Goal: Communication & Community: Answer question/provide support

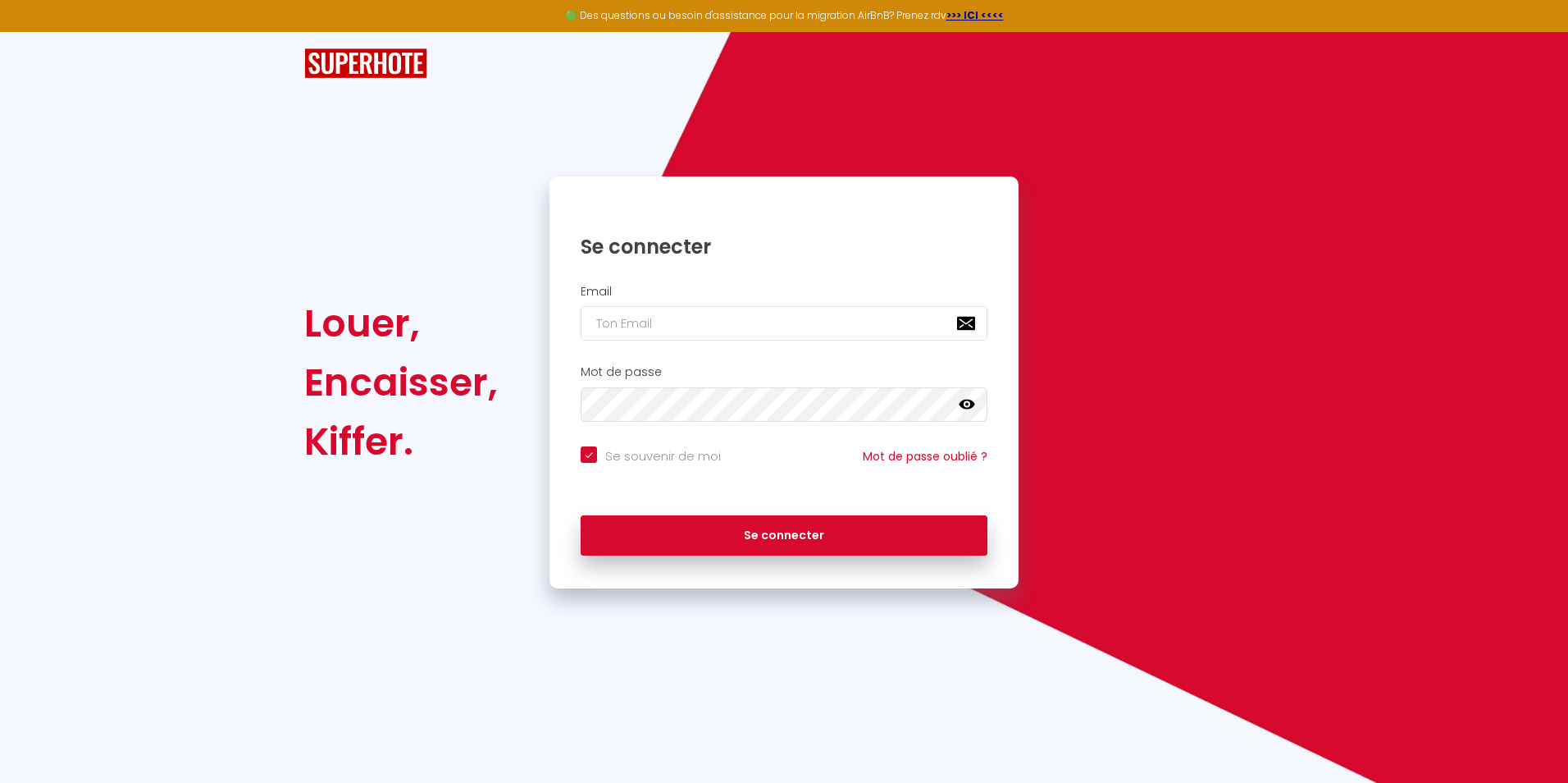
click at [581, 341] on nordpass-icon at bounding box center [581, 341] width 0 height 0
click at [0, 782] on nordpass-autofill-portal at bounding box center [0, 783] width 0 height 0
type input "[EMAIL_ADDRESS][DOMAIN_NAME]"
click at [594, 458] on input "Se souvenir de moi" at bounding box center [651, 454] width 141 height 16
checkbox input "false"
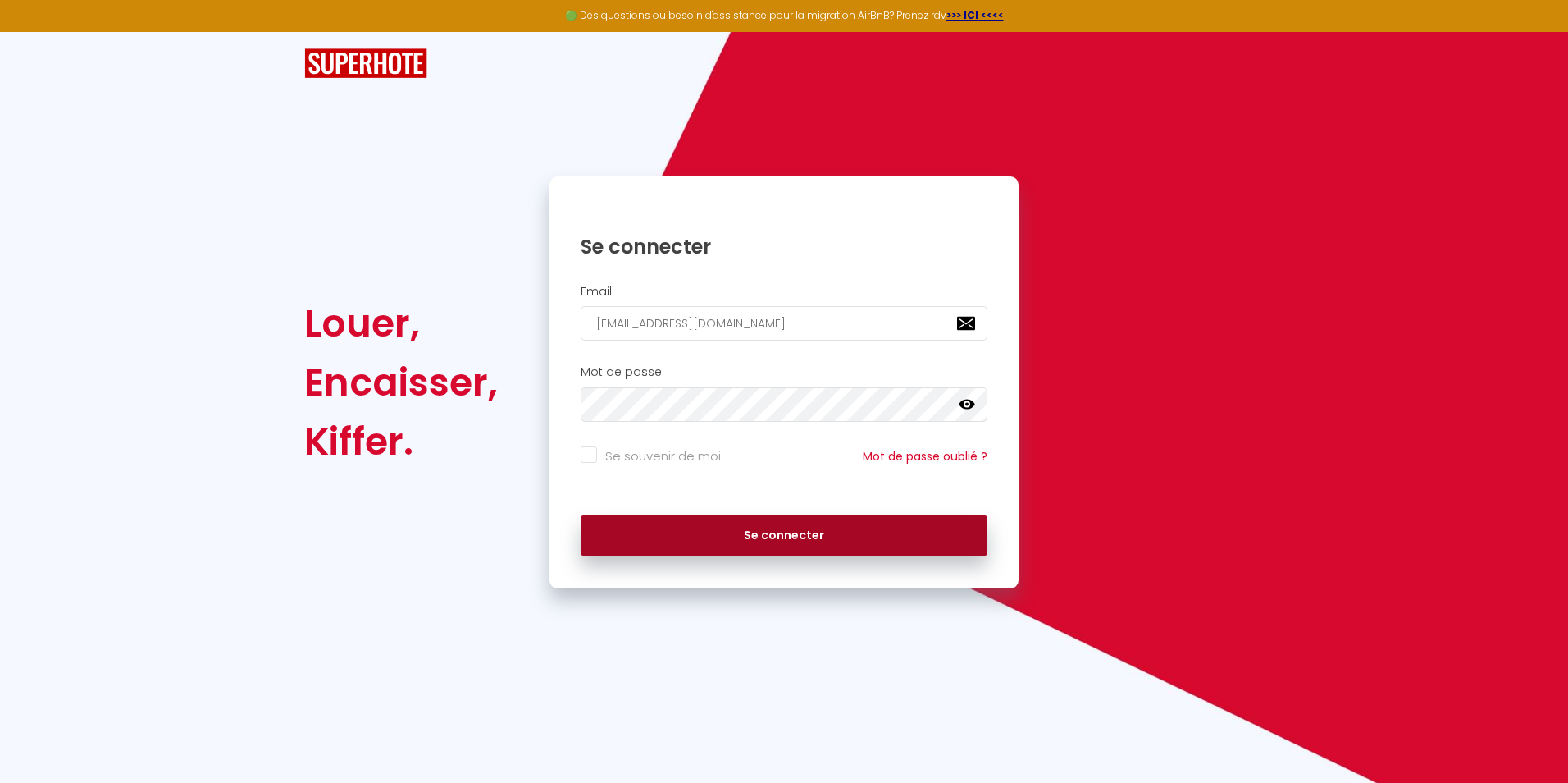
click at [605, 527] on button "Se connecter" at bounding box center [784, 535] width 407 height 41
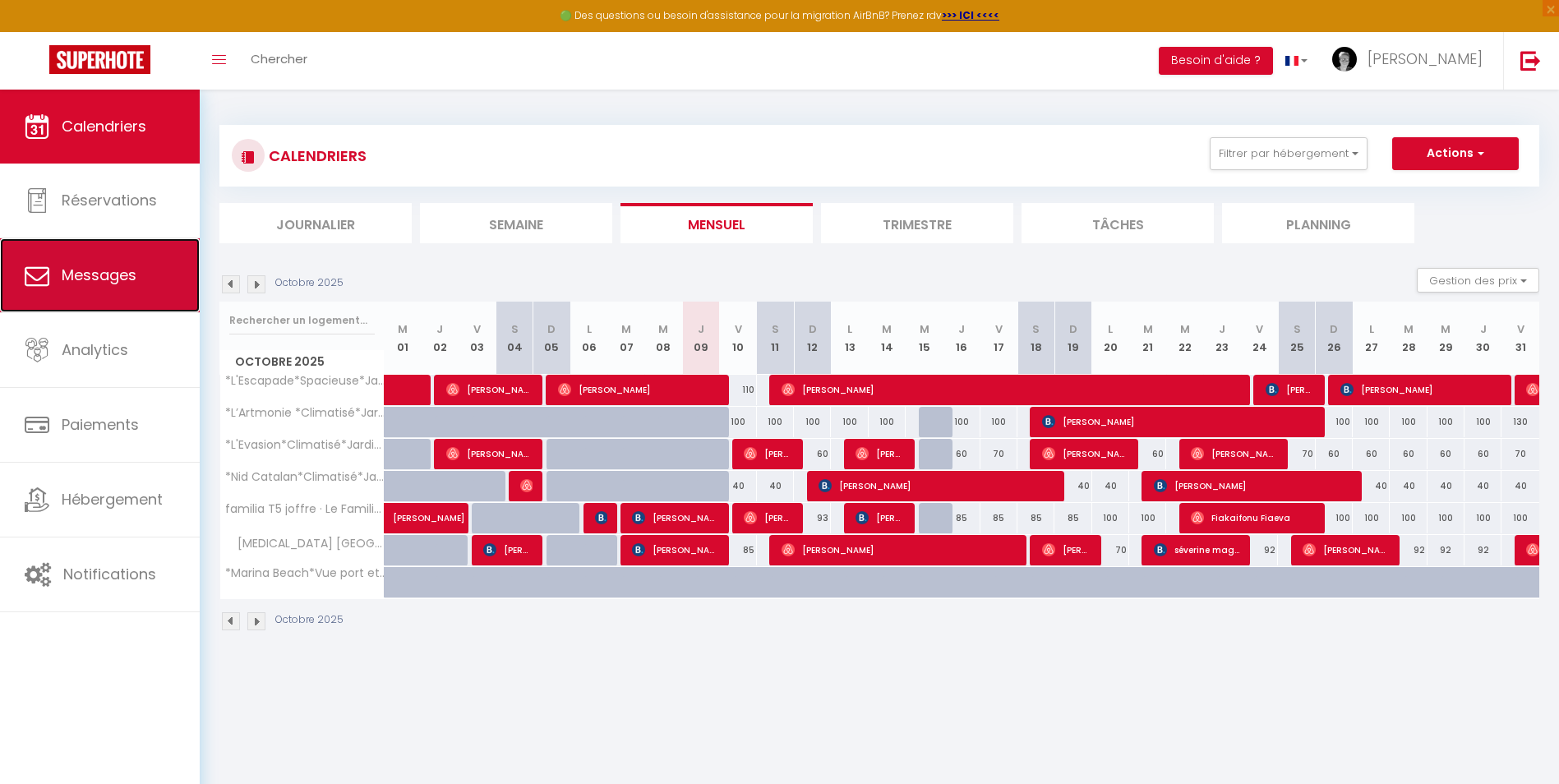
click at [96, 271] on span "Messages" at bounding box center [99, 275] width 75 height 21
select select "message"
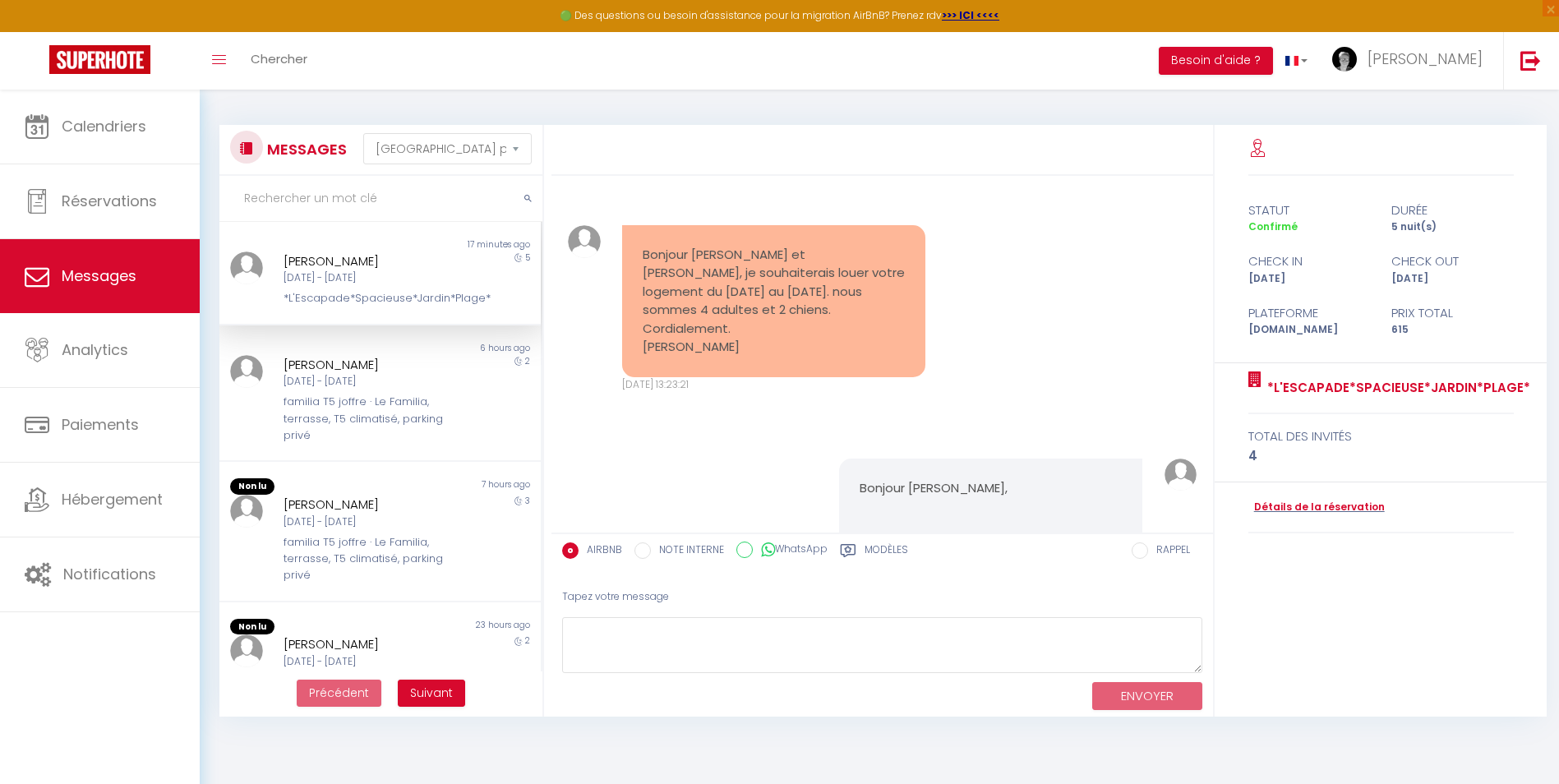
scroll to position [4317, 0]
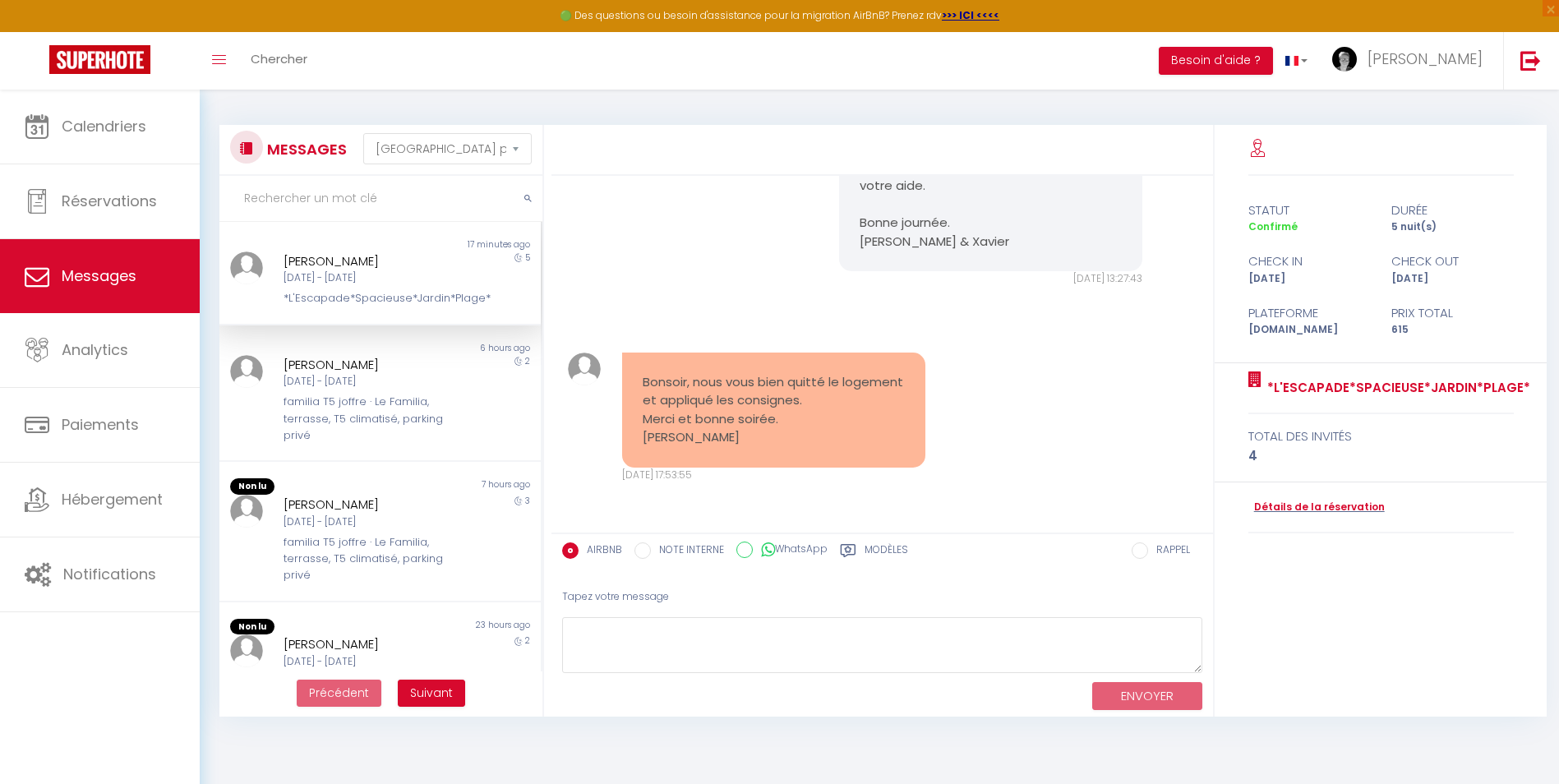
click at [350, 262] on div "[PERSON_NAME]" at bounding box center [367, 261] width 166 height 20
click at [714, 635] on textarea at bounding box center [882, 645] width 640 height 57
type textarea "Merci pour votre message. Bonne soirée et bon retour. [PERSON_NAME]"
click at [1173, 699] on button "ENVOYER" at bounding box center [1147, 696] width 110 height 29
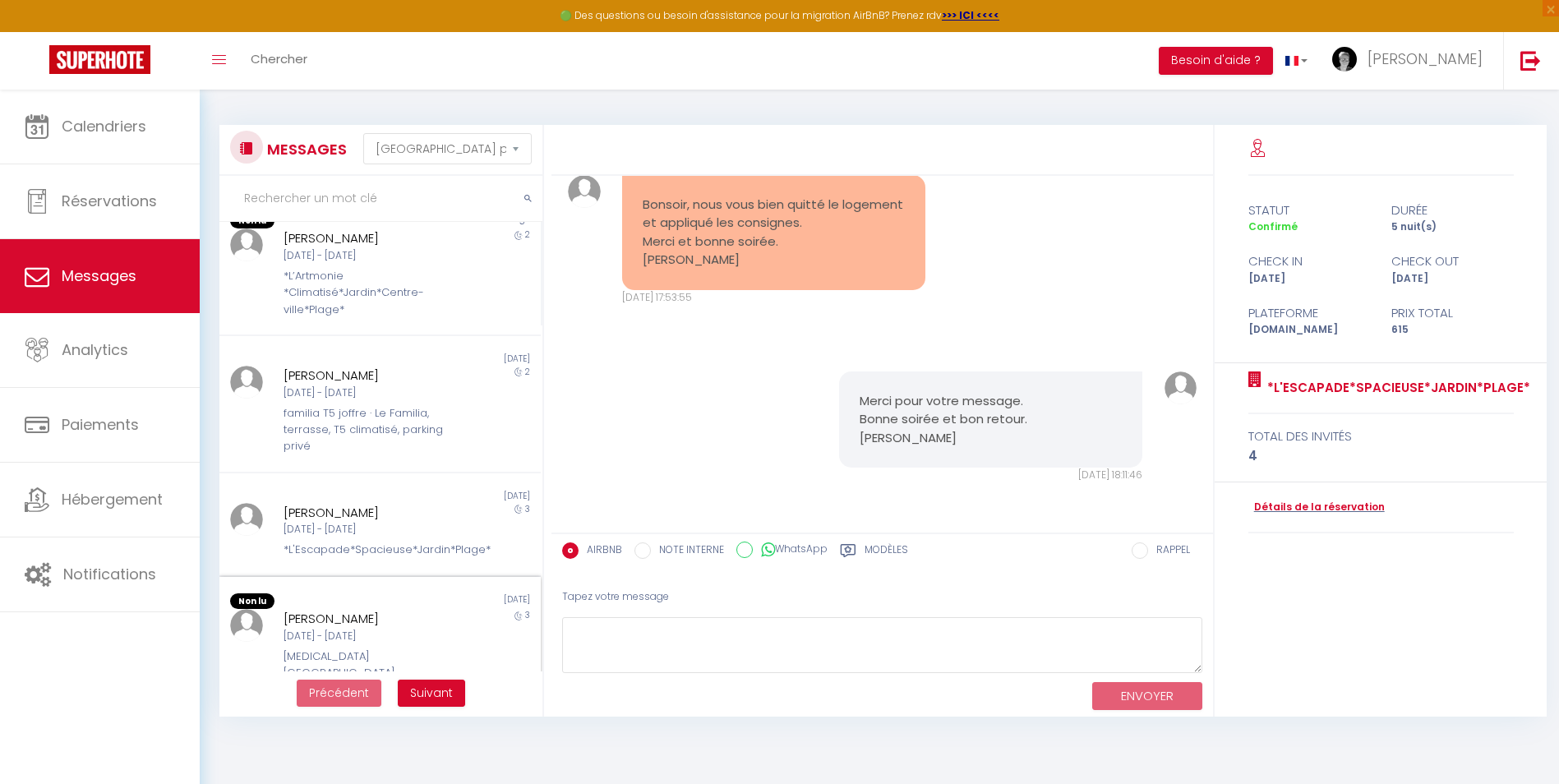
scroll to position [493, 0]
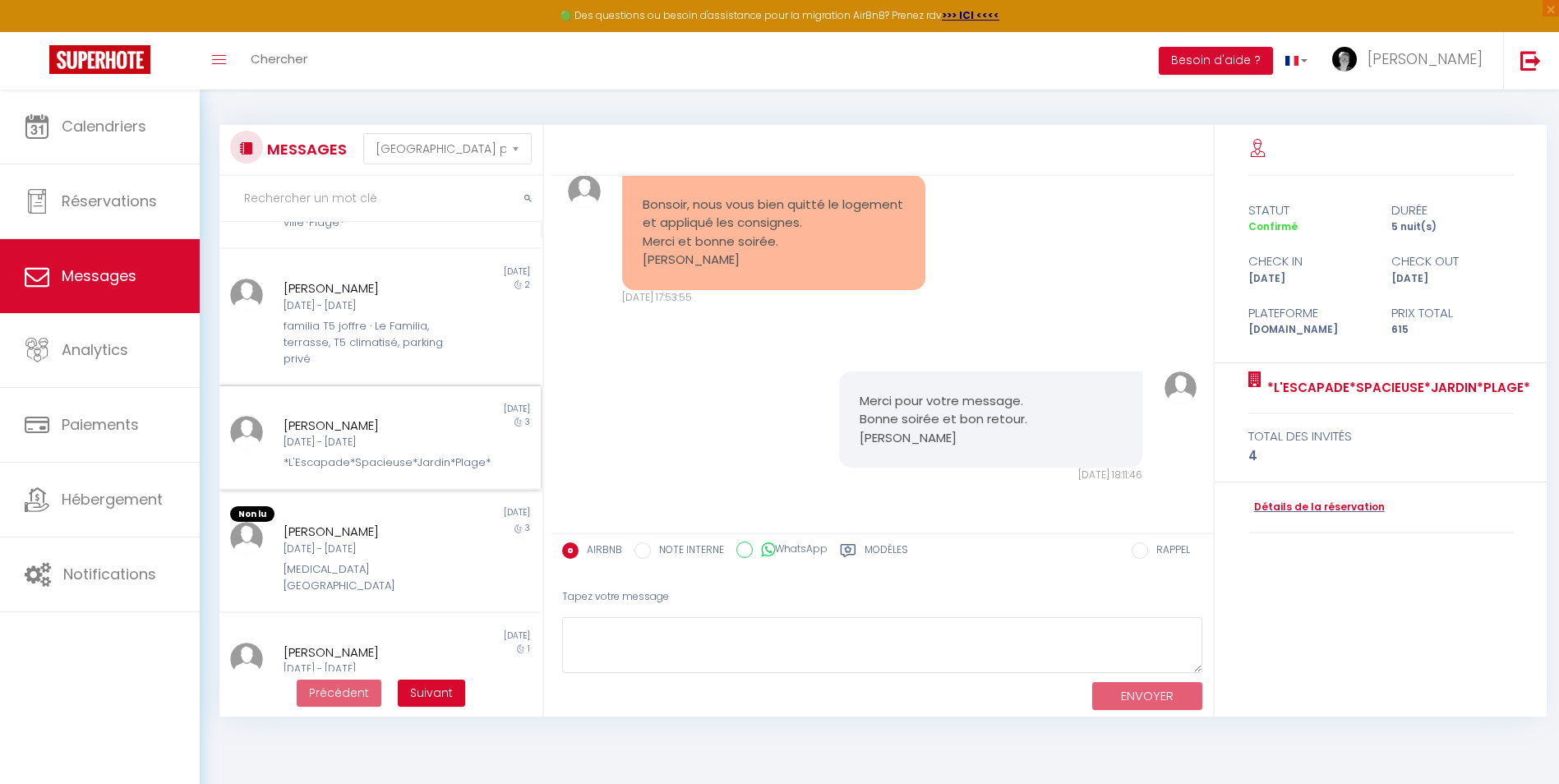
click at [437, 435] on div "[DATE] - [DATE]" at bounding box center [367, 443] width 166 height 16
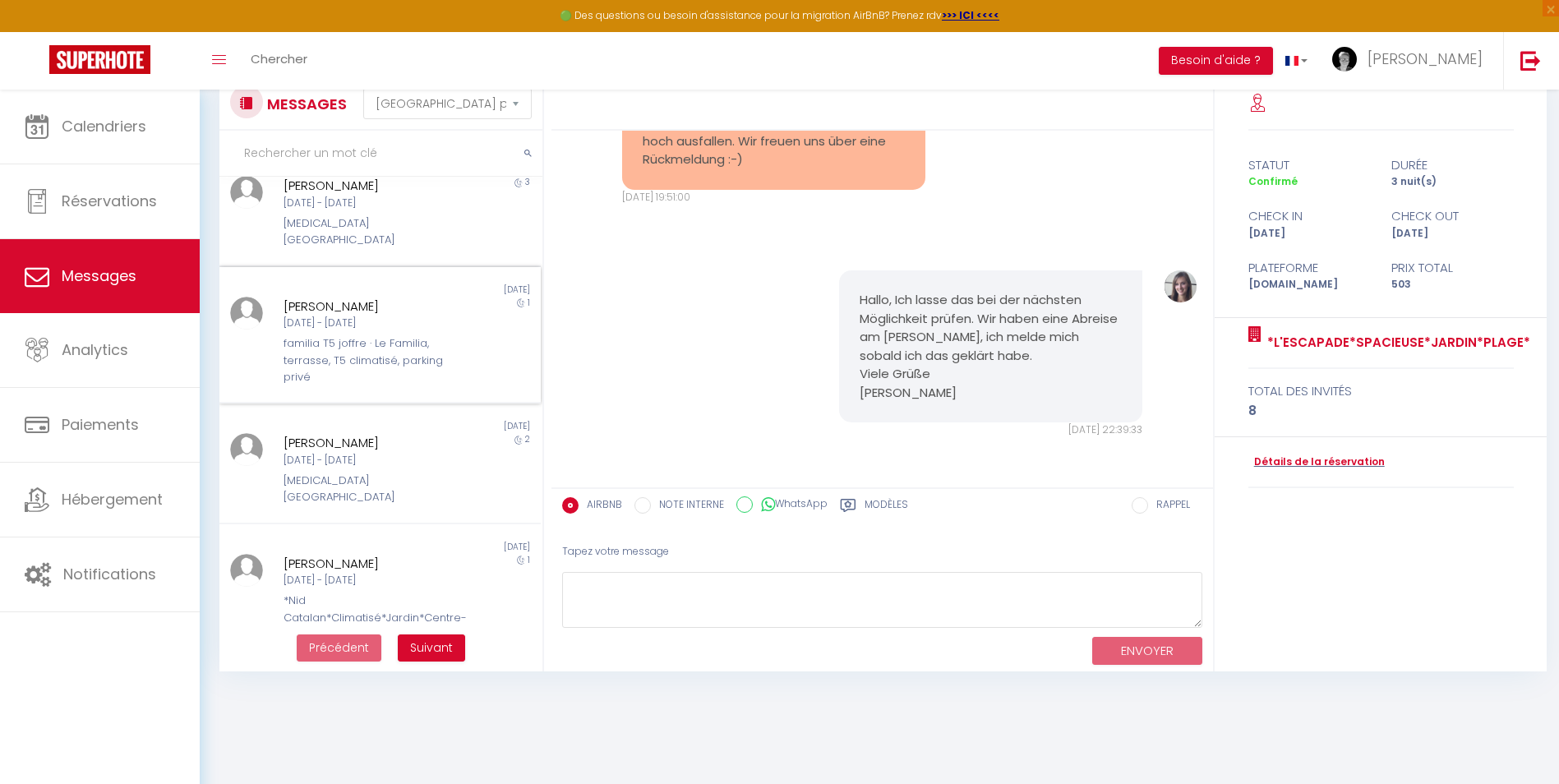
scroll to position [90, 0]
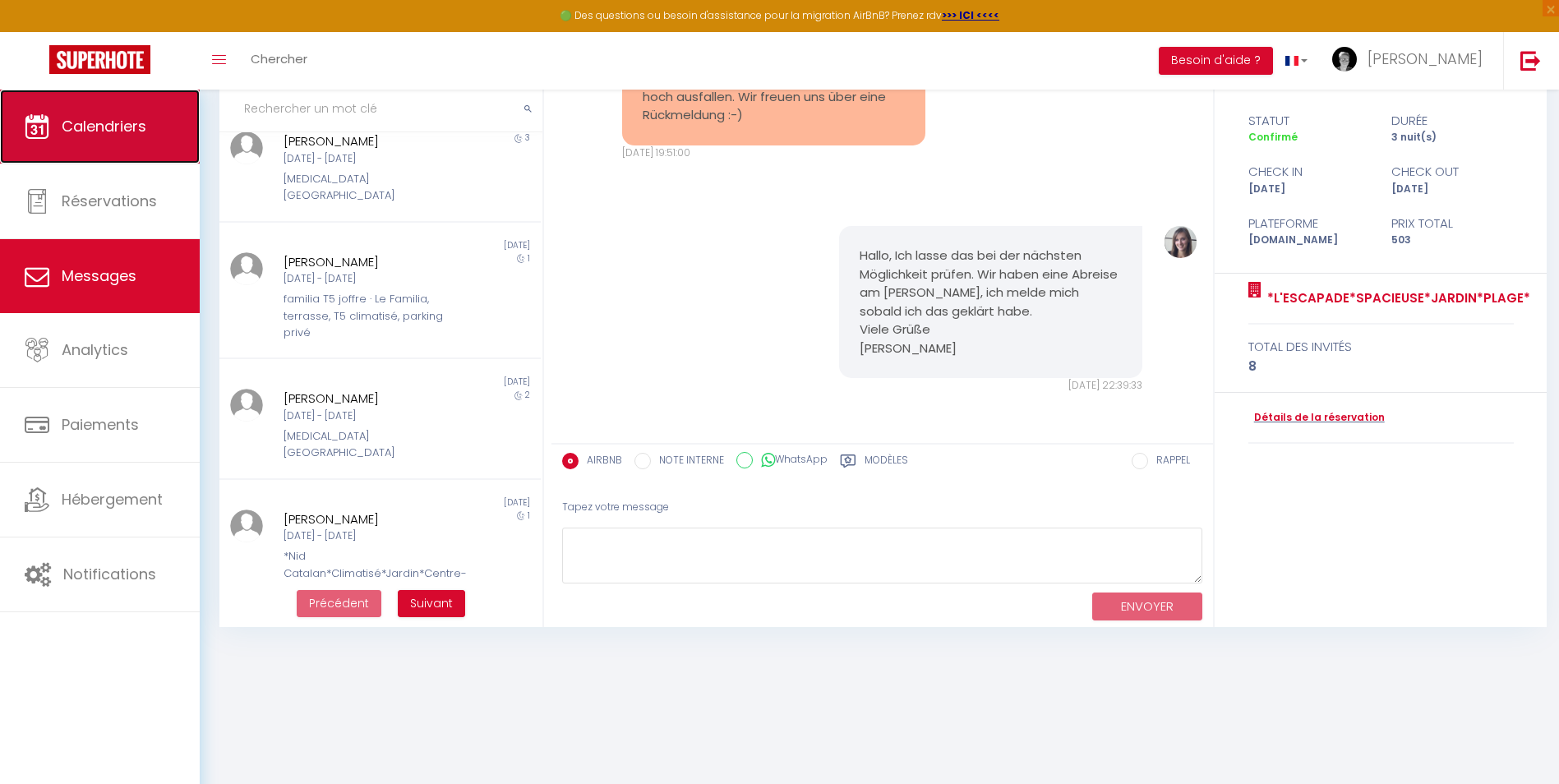
click at [106, 127] on span "Calendriers" at bounding box center [104, 126] width 85 height 21
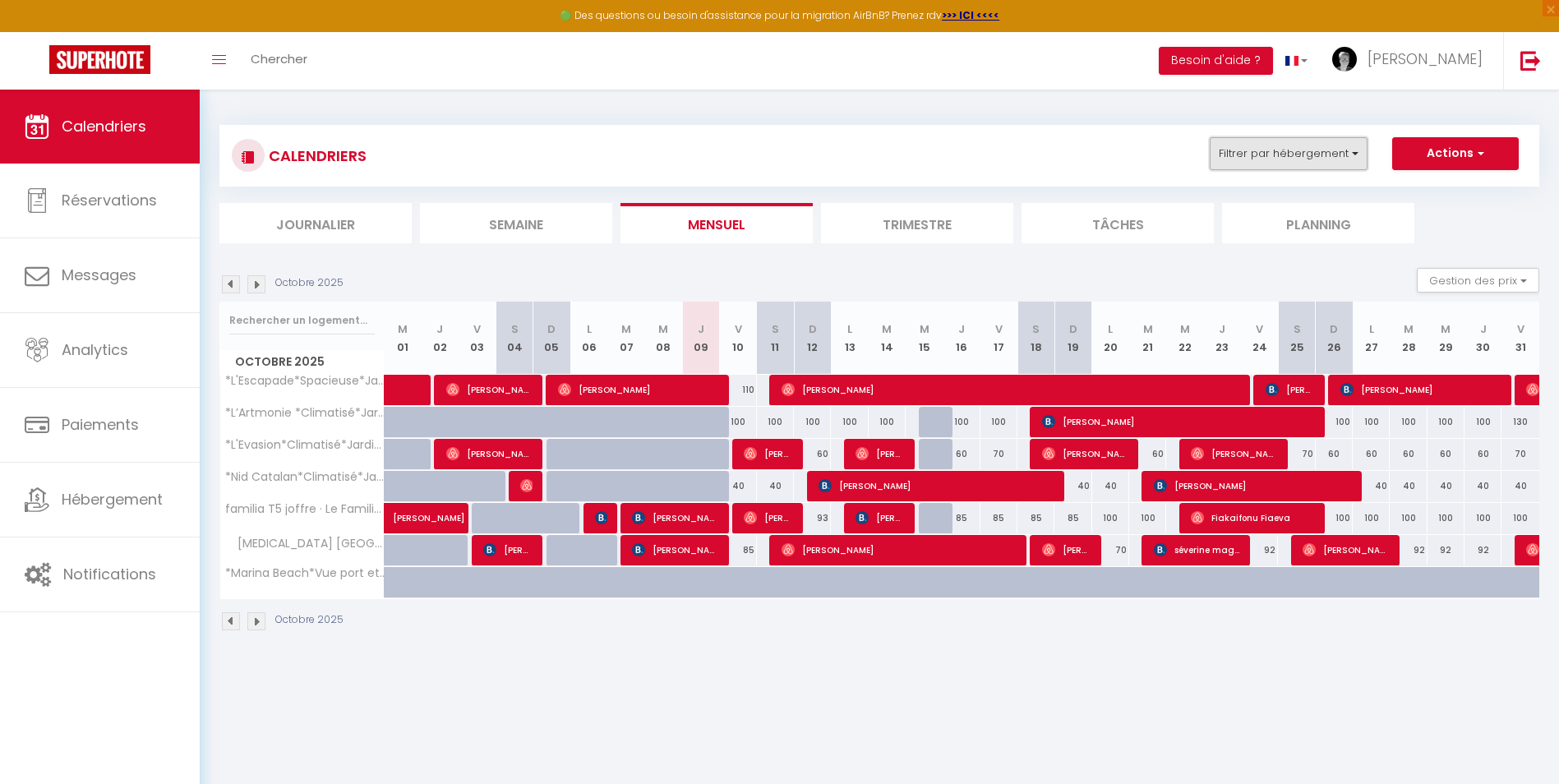
click at [1345, 151] on button "Filtrer par hébergement" at bounding box center [1289, 153] width 158 height 33
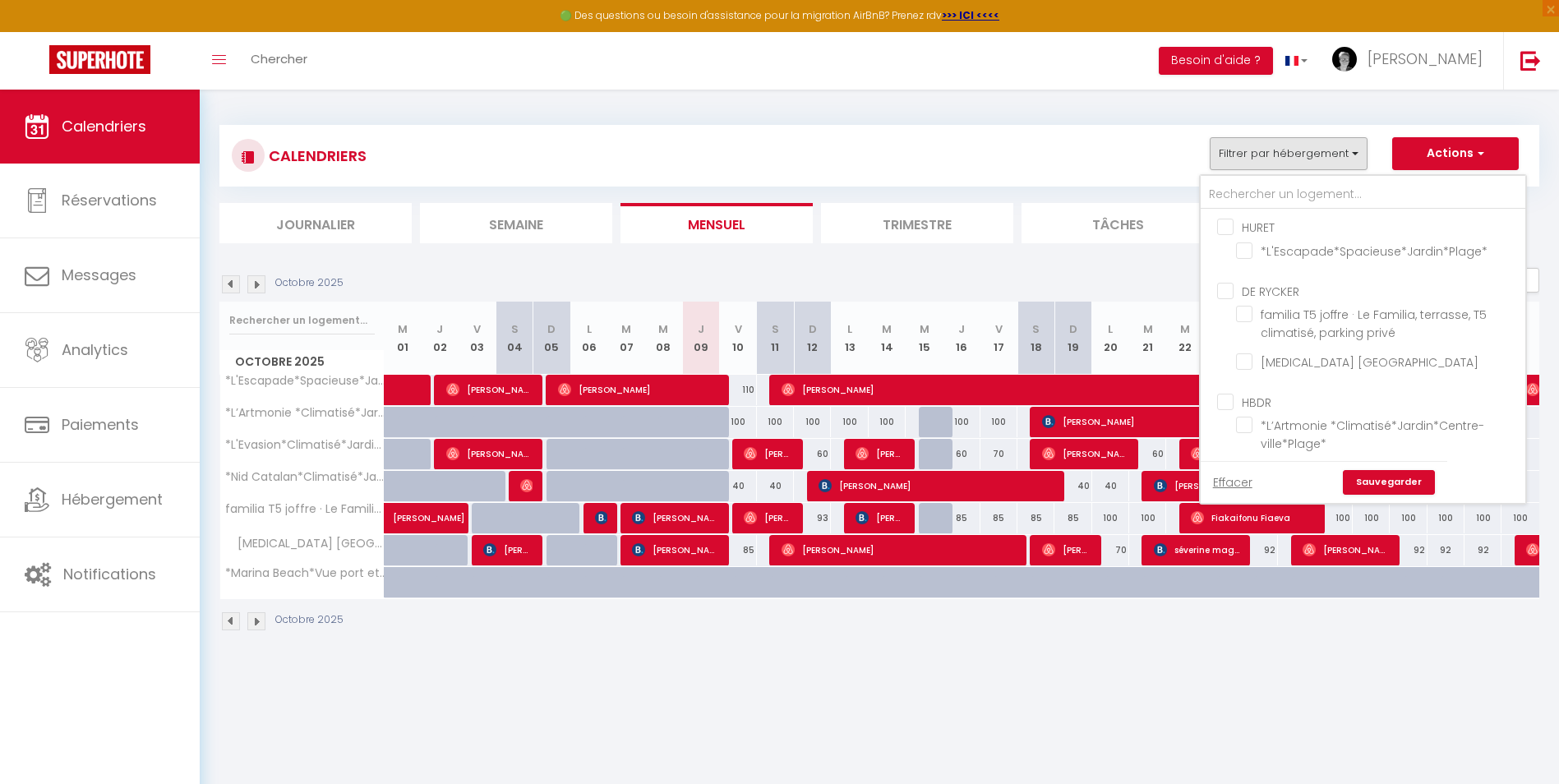
click at [1226, 226] on input "HURET" at bounding box center [1379, 226] width 325 height 16
checkbox input "true"
checkbox input "false"
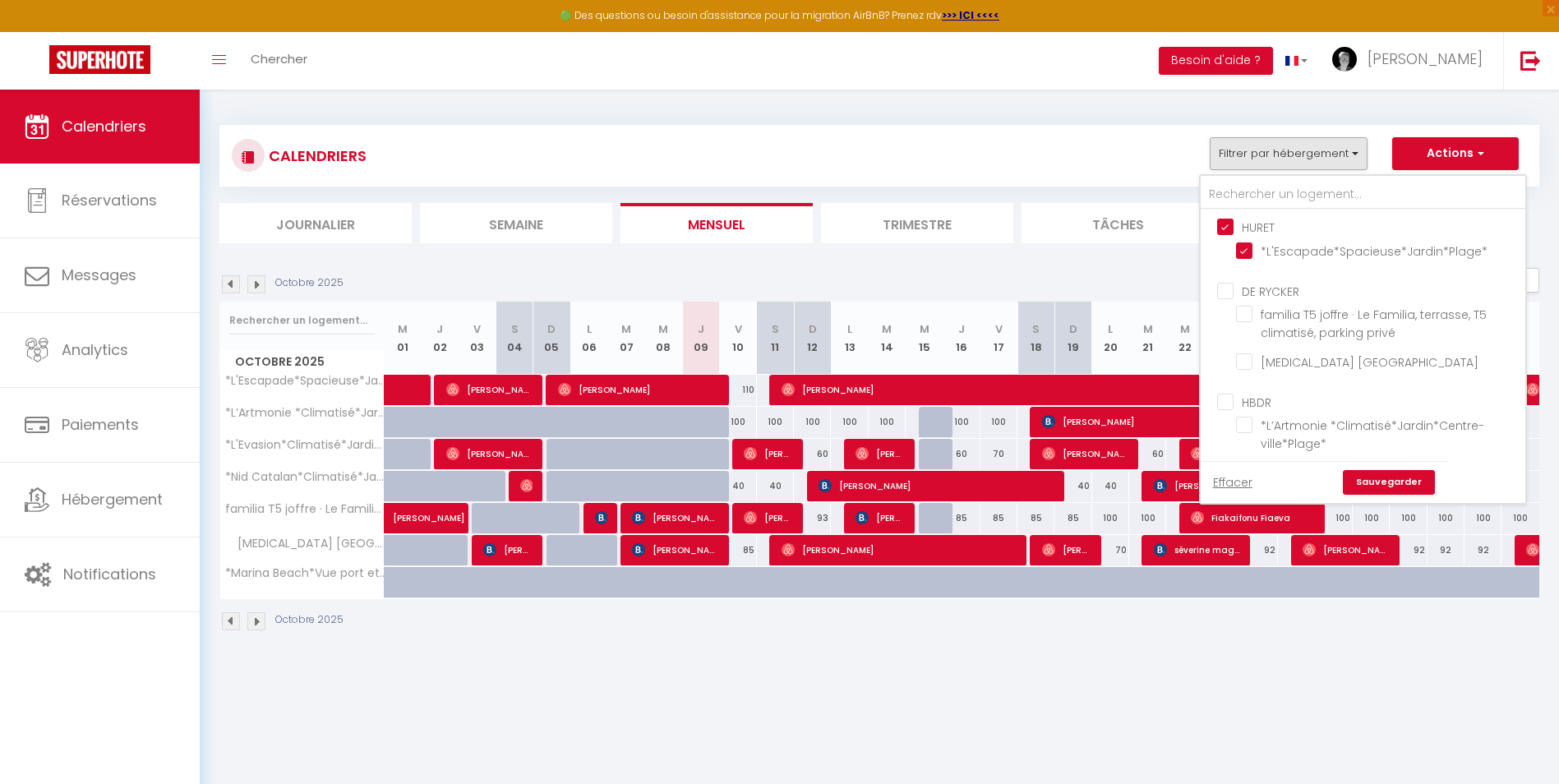
checkbox input "false"
click at [1221, 404] on input "HBDR" at bounding box center [1379, 401] width 325 height 16
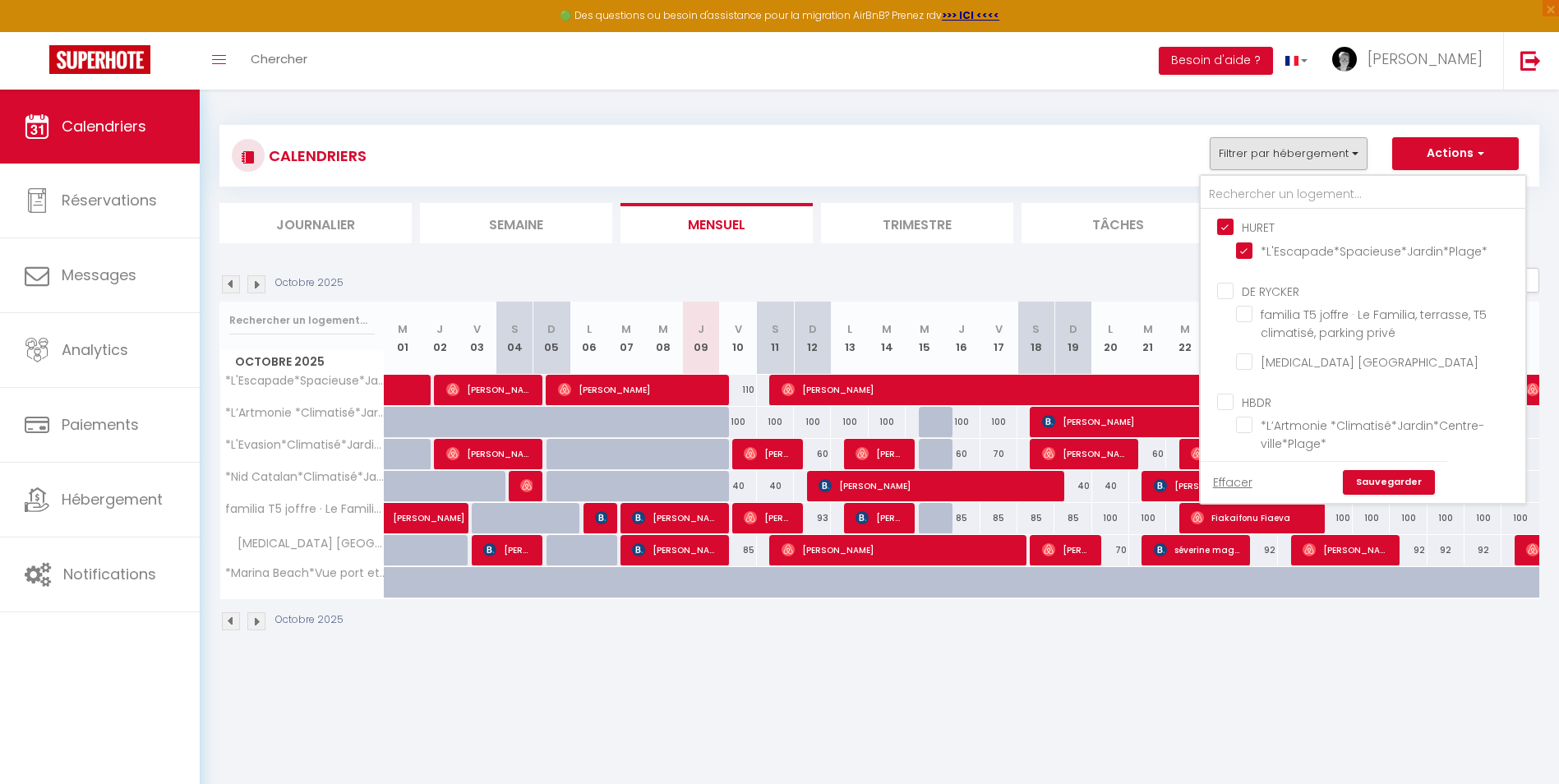
checkbox input "true"
checkbox input "false"
checkbox input "true"
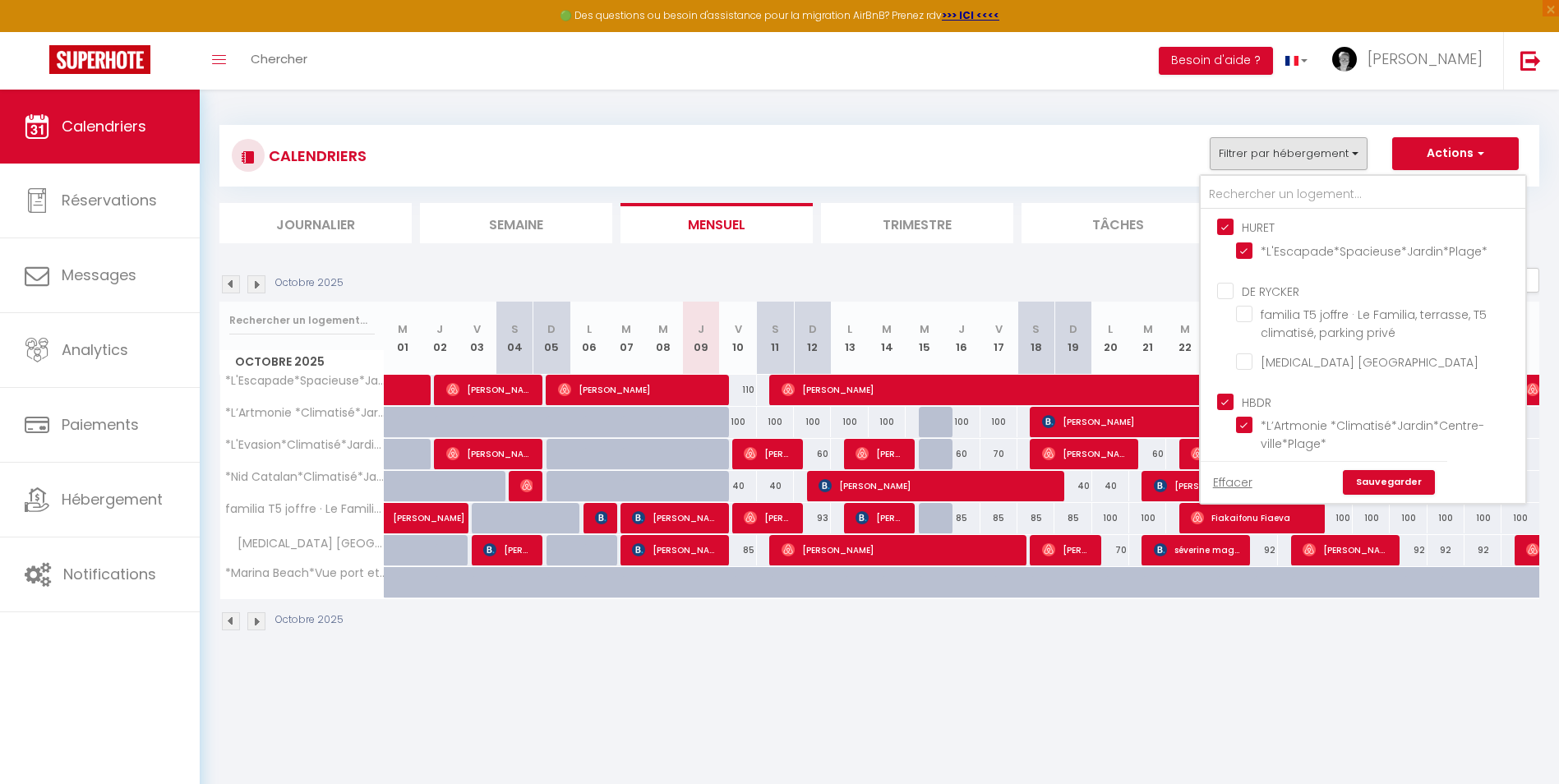
checkbox input "true"
checkbox input "false"
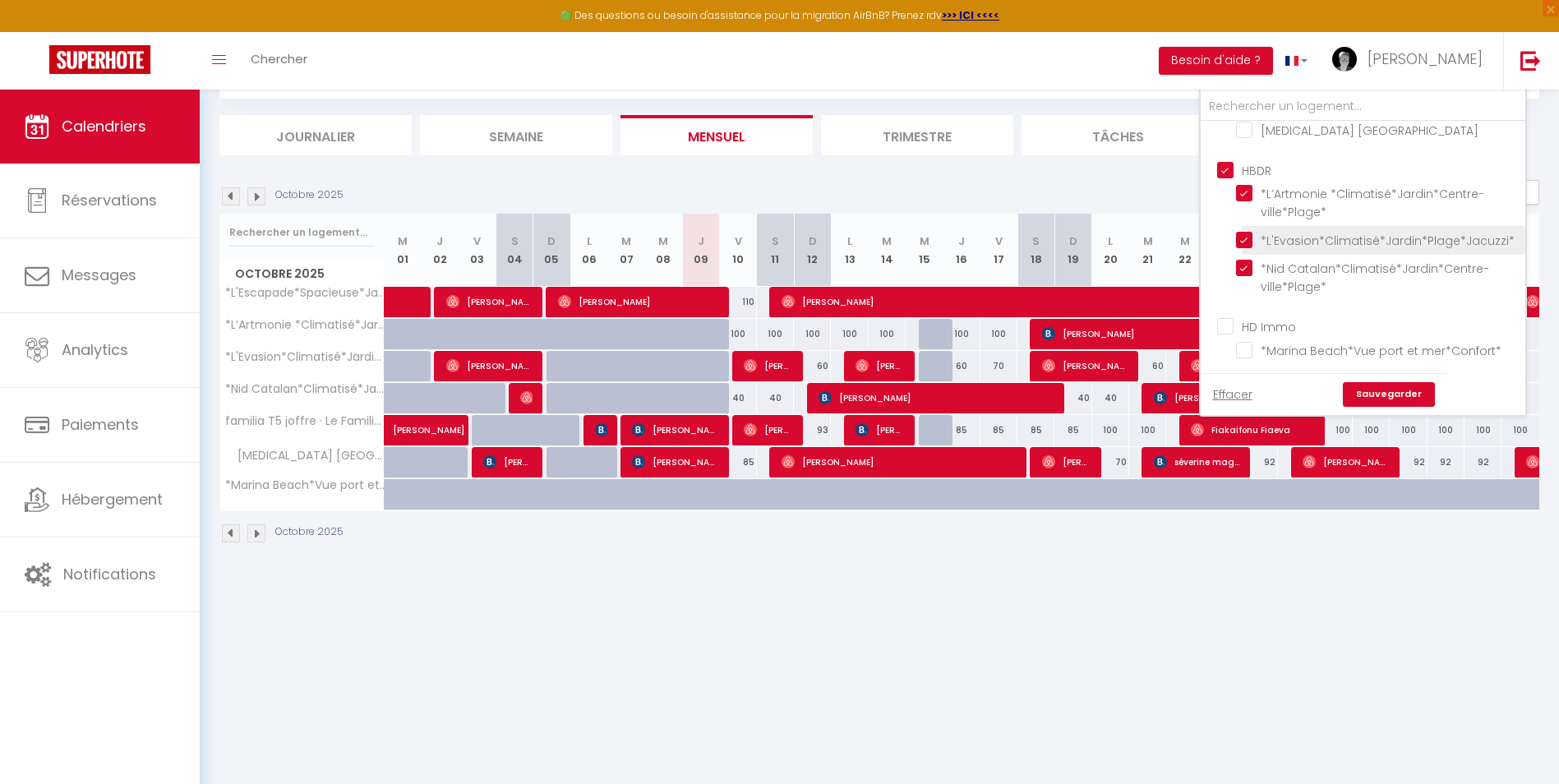
scroll to position [90, 0]
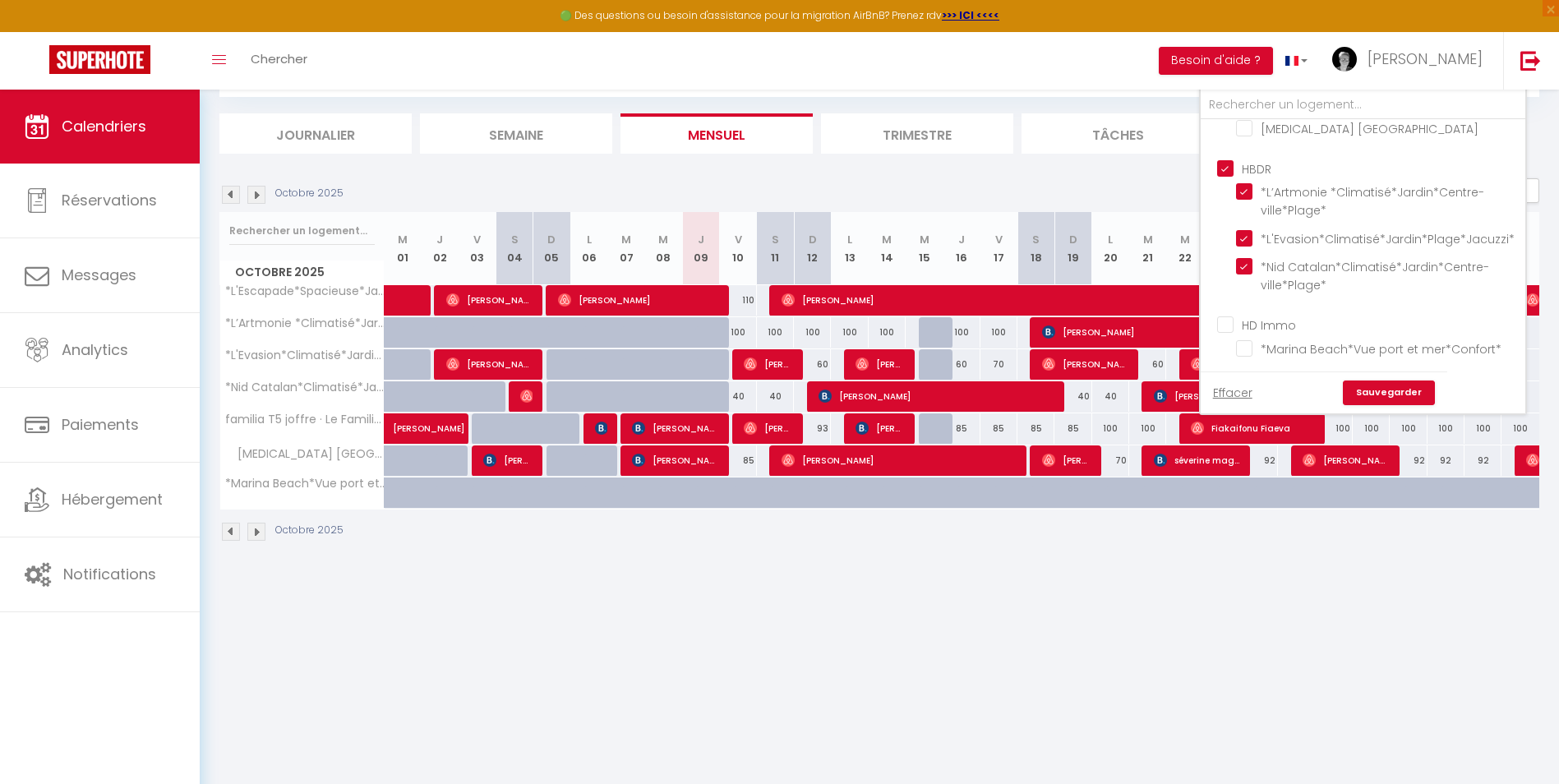
click at [1221, 324] on input "HD Immo" at bounding box center [1379, 324] width 325 height 16
checkbox input "true"
checkbox input "false"
checkbox input "true"
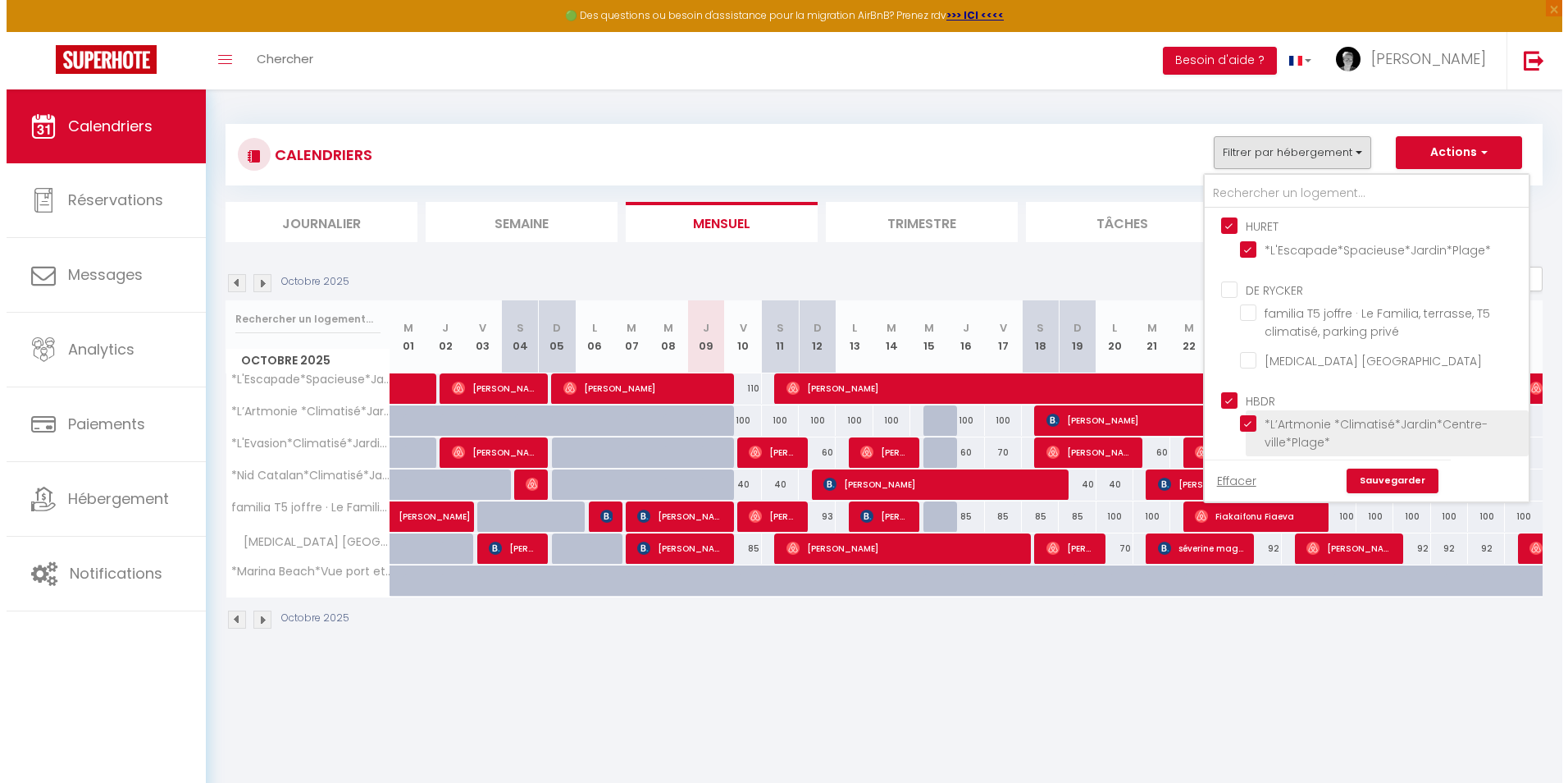
scroll to position [0, 0]
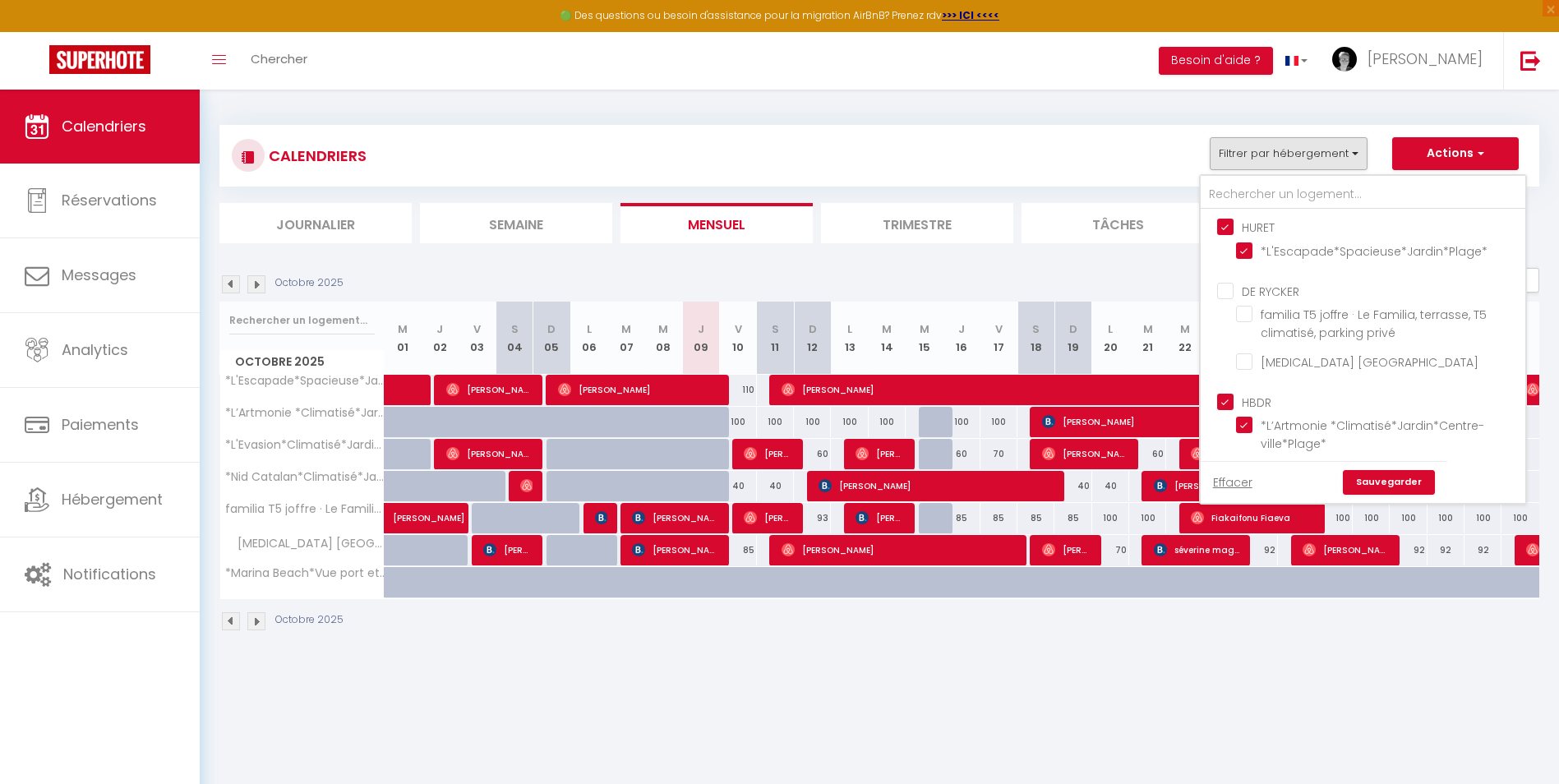
click at [1399, 482] on link "Sauvegarder" at bounding box center [1389, 482] width 92 height 25
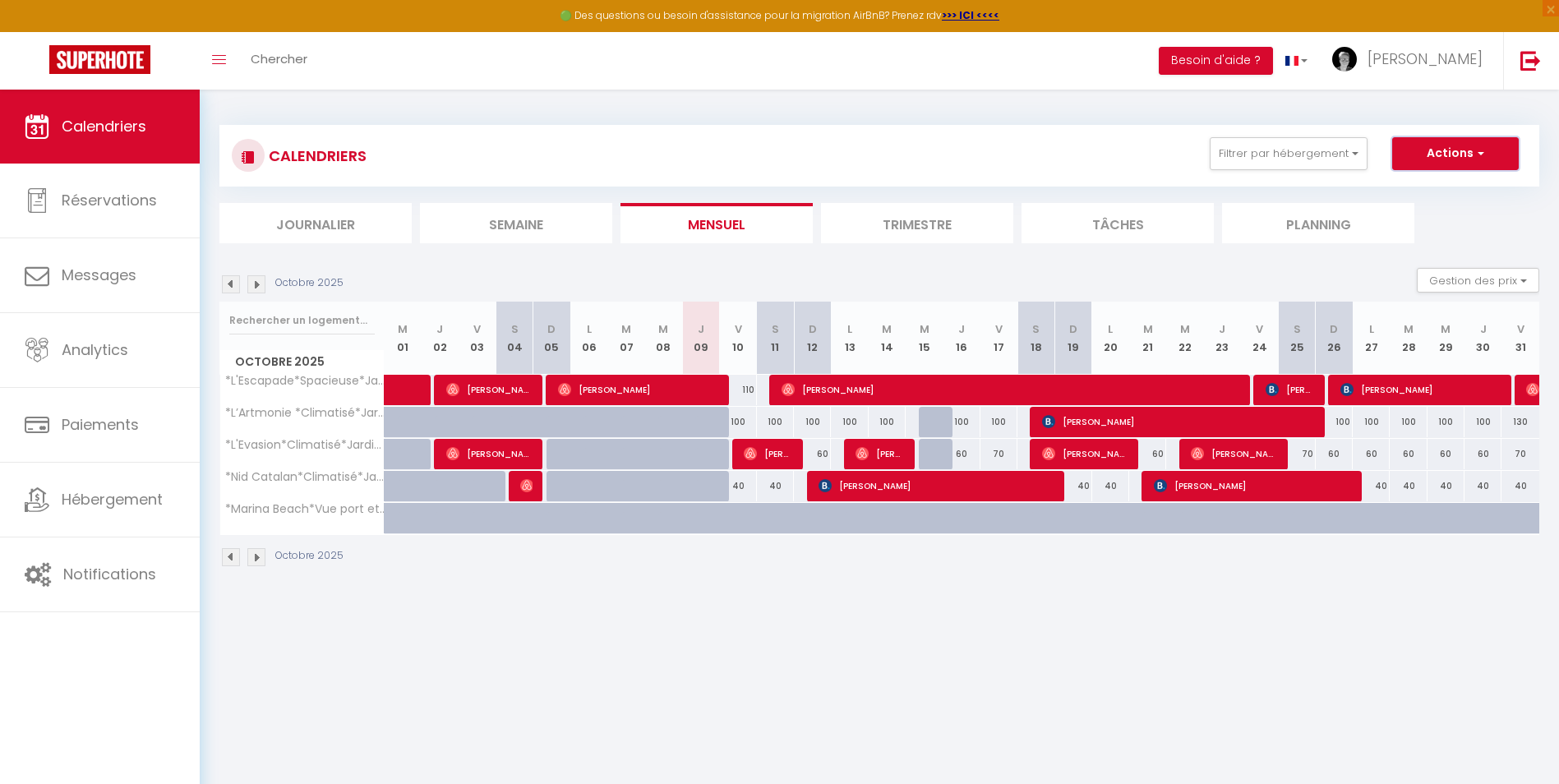
click at [1491, 159] on button "Actions" at bounding box center [1455, 153] width 127 height 33
click at [1002, 95] on div "CALENDRIERS Filtrer par hébergement HURET *L'Escapade*Spacieuse*Jardin*Plage* D…" at bounding box center [879, 347] width 1359 height 514
click at [1523, 58] on img at bounding box center [1530, 60] width 21 height 21
